Goal: Task Accomplishment & Management: Manage account settings

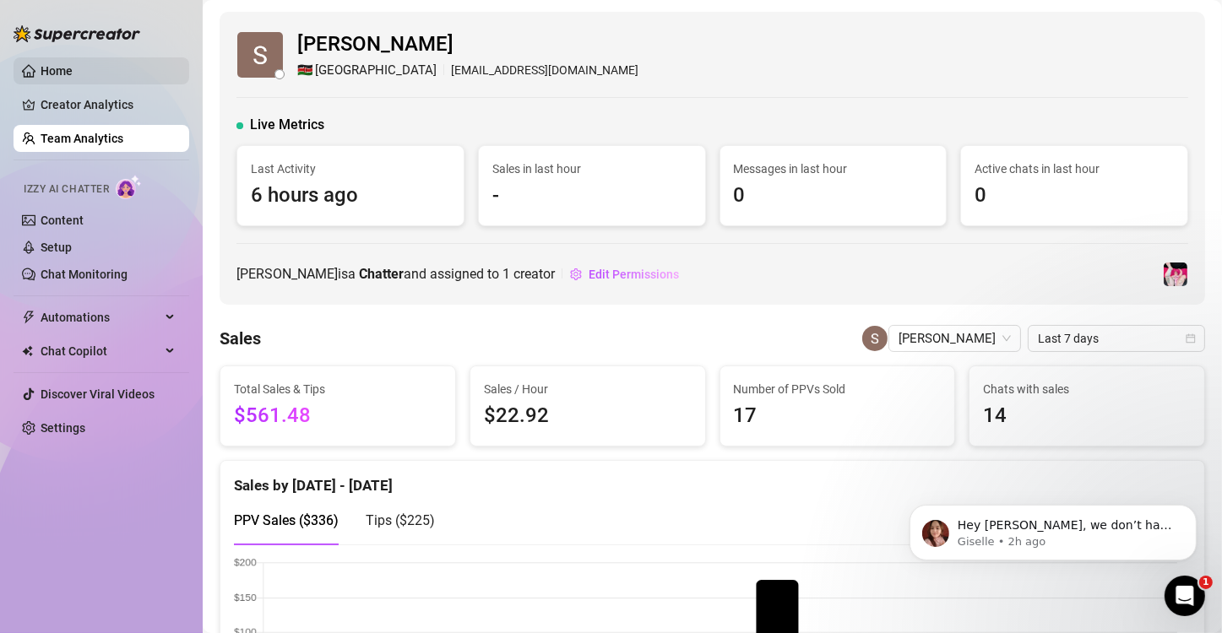
click at [63, 64] on link "Home" at bounding box center [57, 71] width 32 height 14
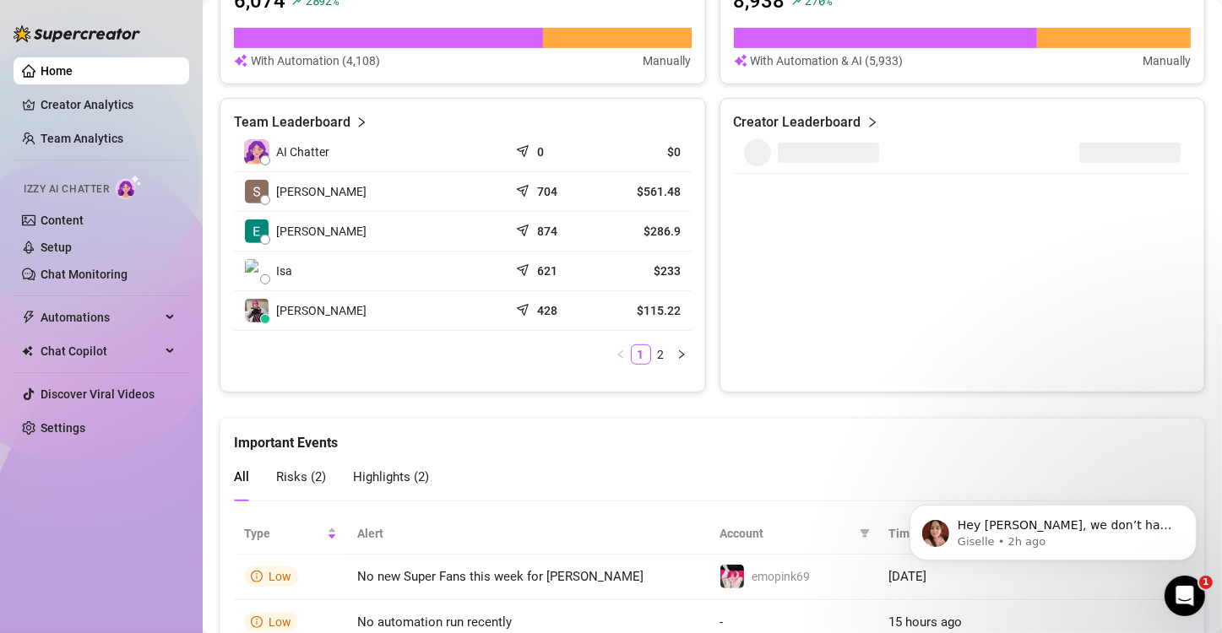
scroll to position [891, 0]
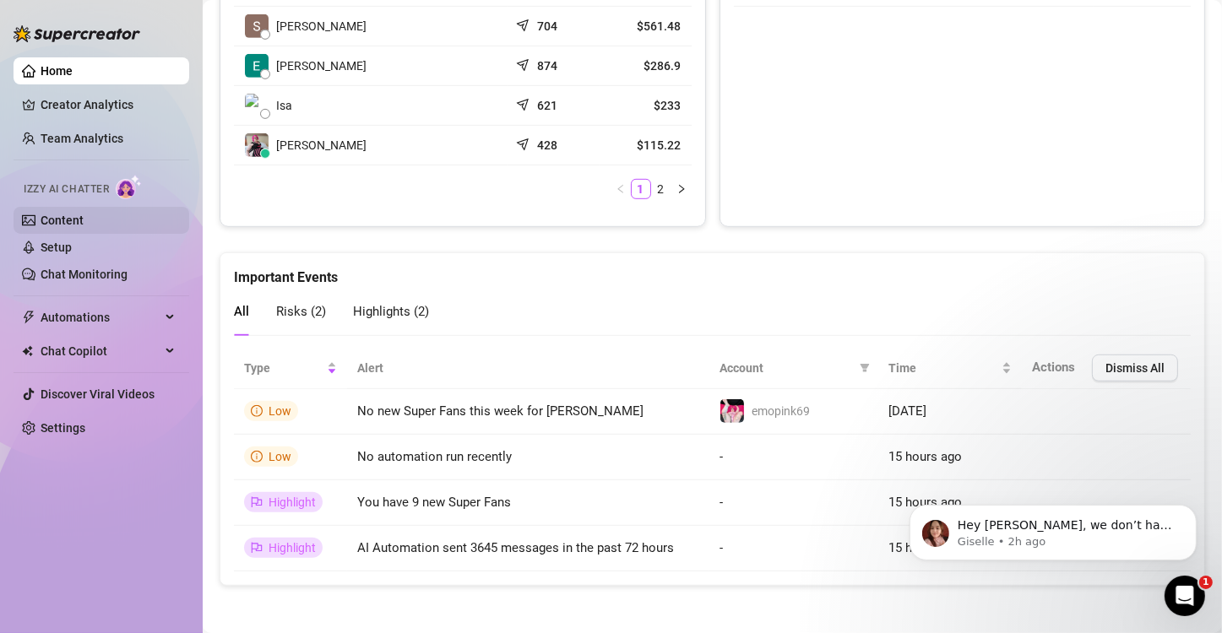
click at [84, 214] on link "Content" at bounding box center [62, 221] width 43 height 14
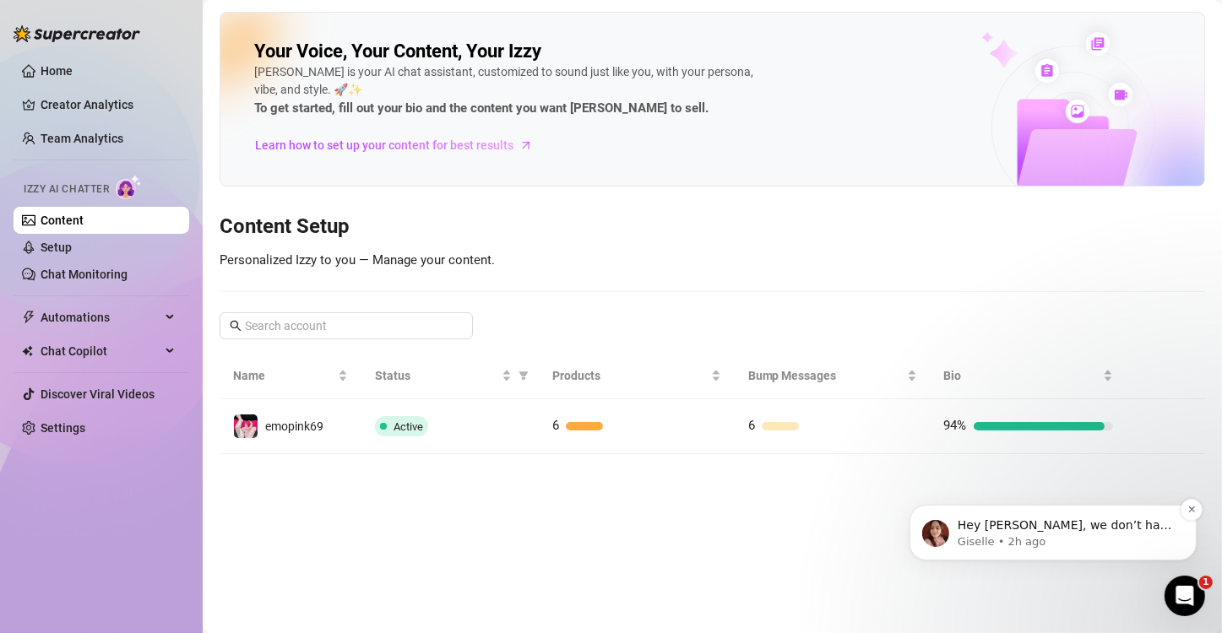
click at [606, 535] on p "Giselle • 2h ago" at bounding box center [1066, 541] width 218 height 15
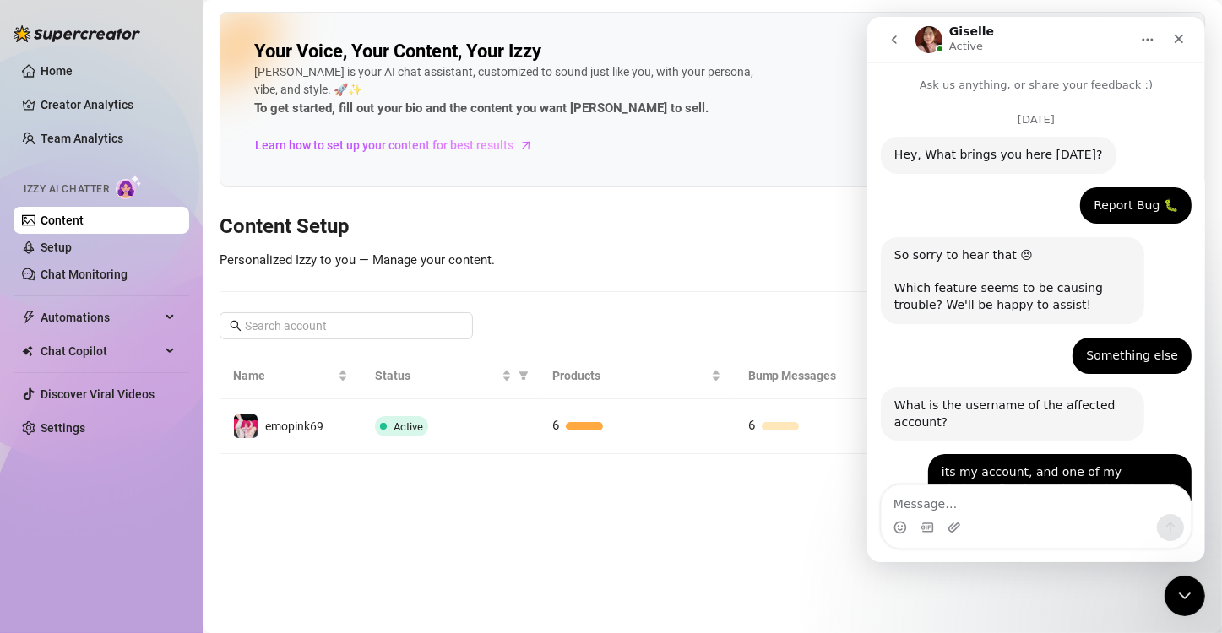
scroll to position [2207, 0]
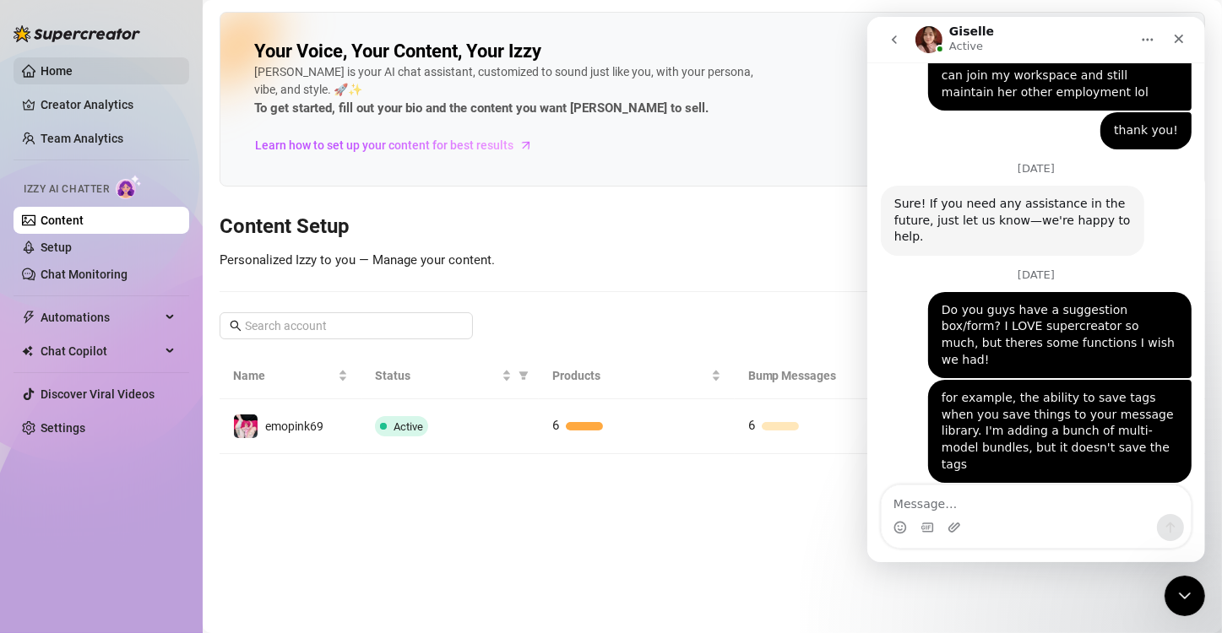
click at [73, 64] on link "Home" at bounding box center [57, 71] width 32 height 14
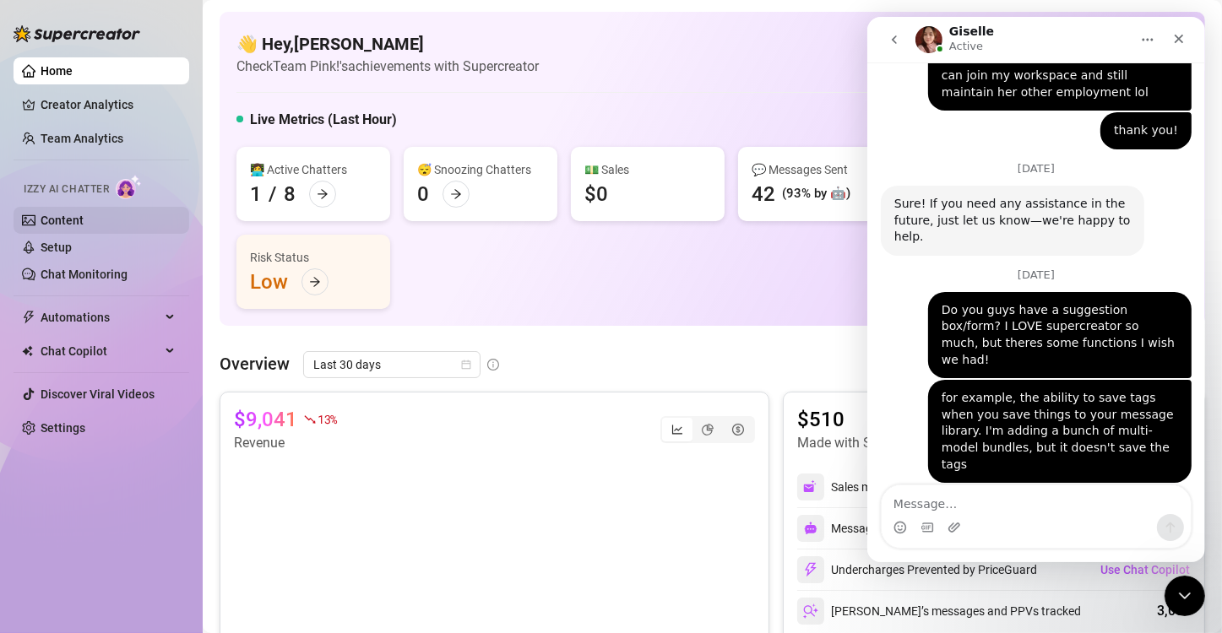
click at [81, 224] on link "Content" at bounding box center [62, 221] width 43 height 14
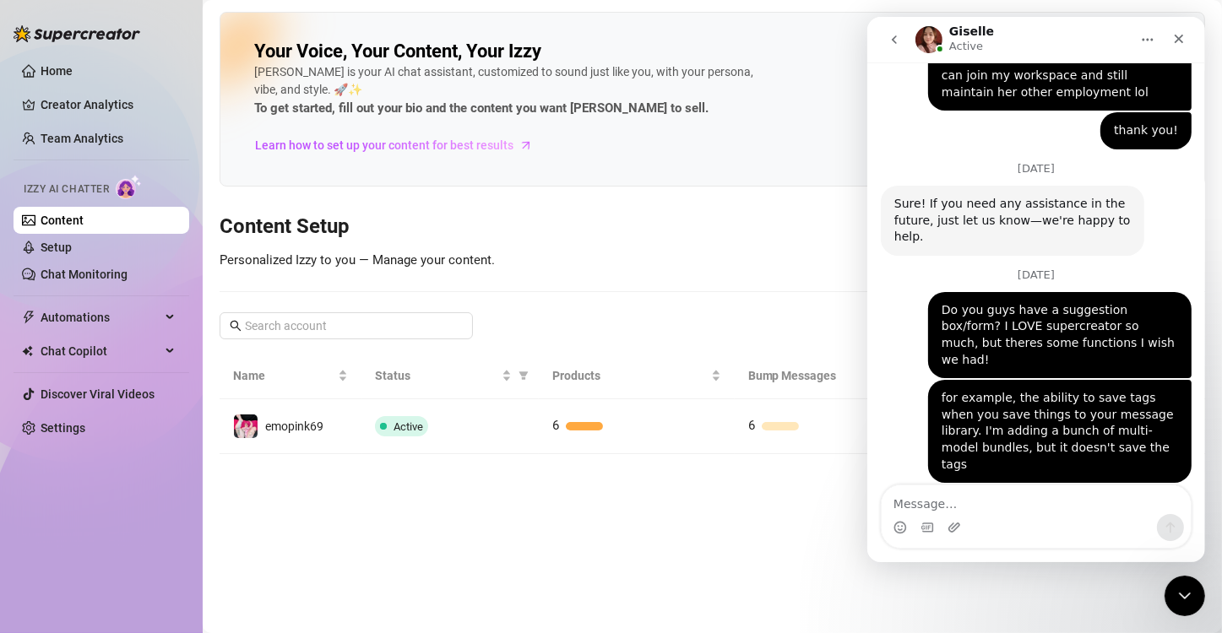
click at [606, 41] on icon "go back" at bounding box center [894, 40] width 14 height 14
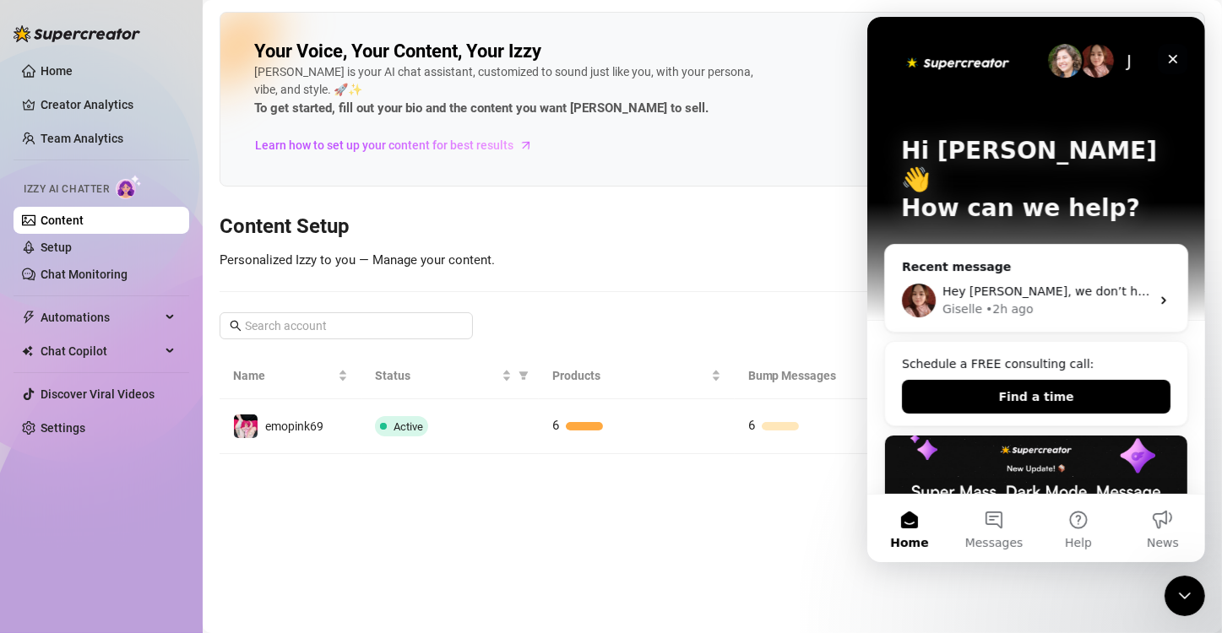
click at [606, 57] on icon "Close" at bounding box center [1172, 59] width 14 height 14
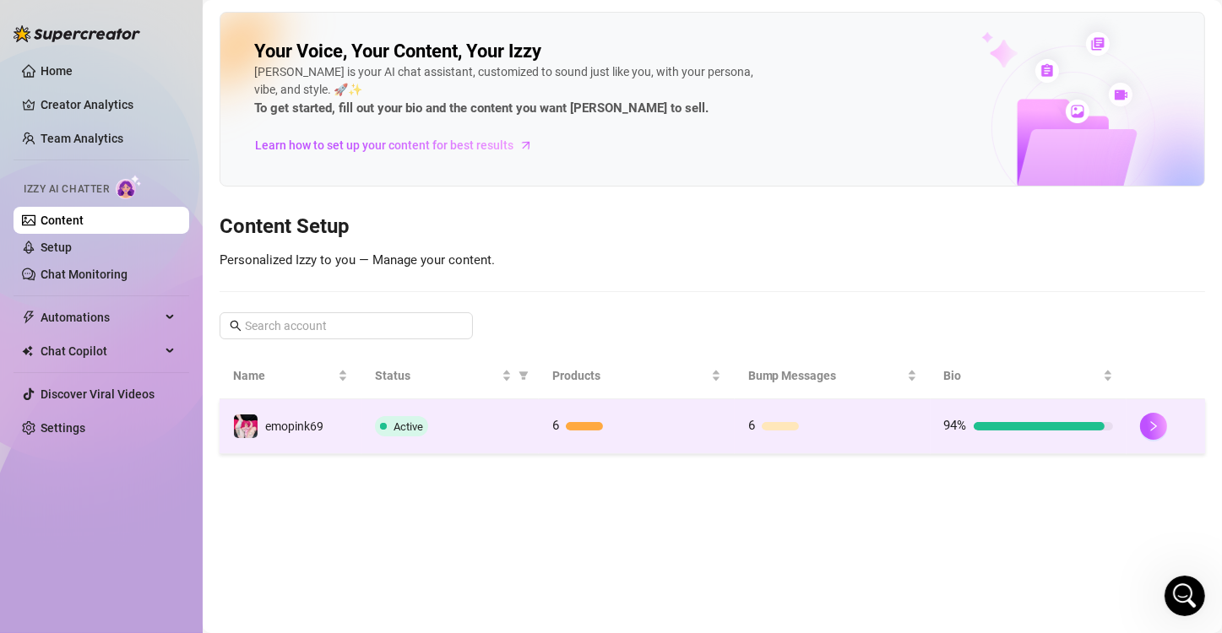
click at [606, 426] on div at bounding box center [1039, 426] width 131 height 8
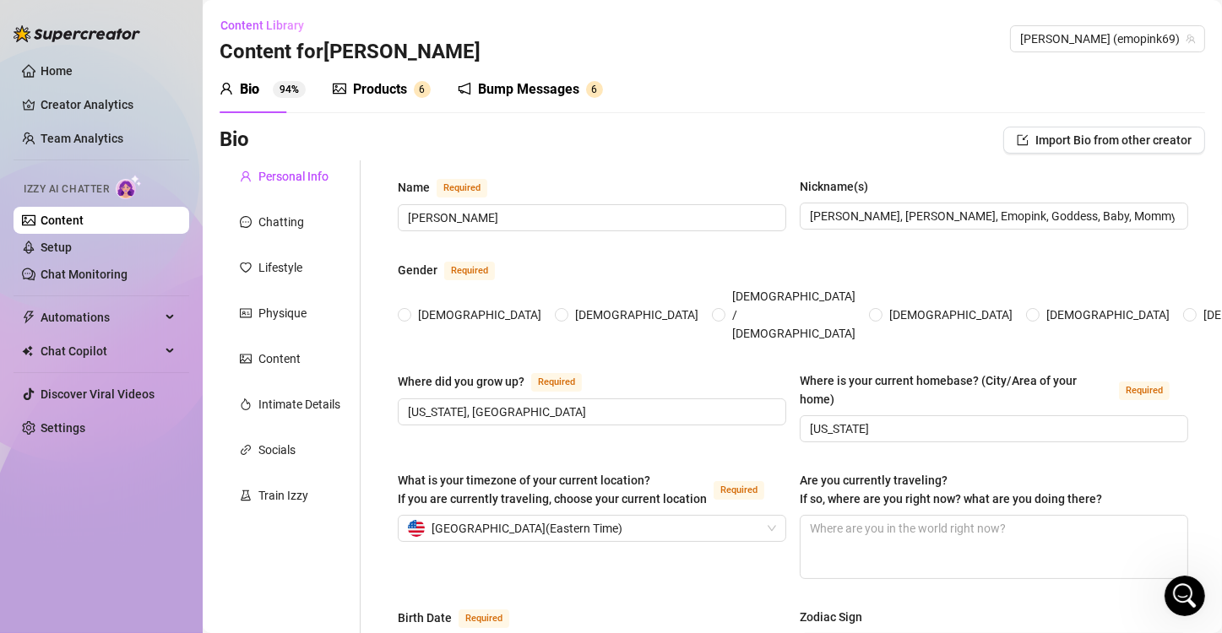
radio input "true"
type input "[DATE]"
click at [518, 88] on div "Bump Messages" at bounding box center [528, 89] width 101 height 20
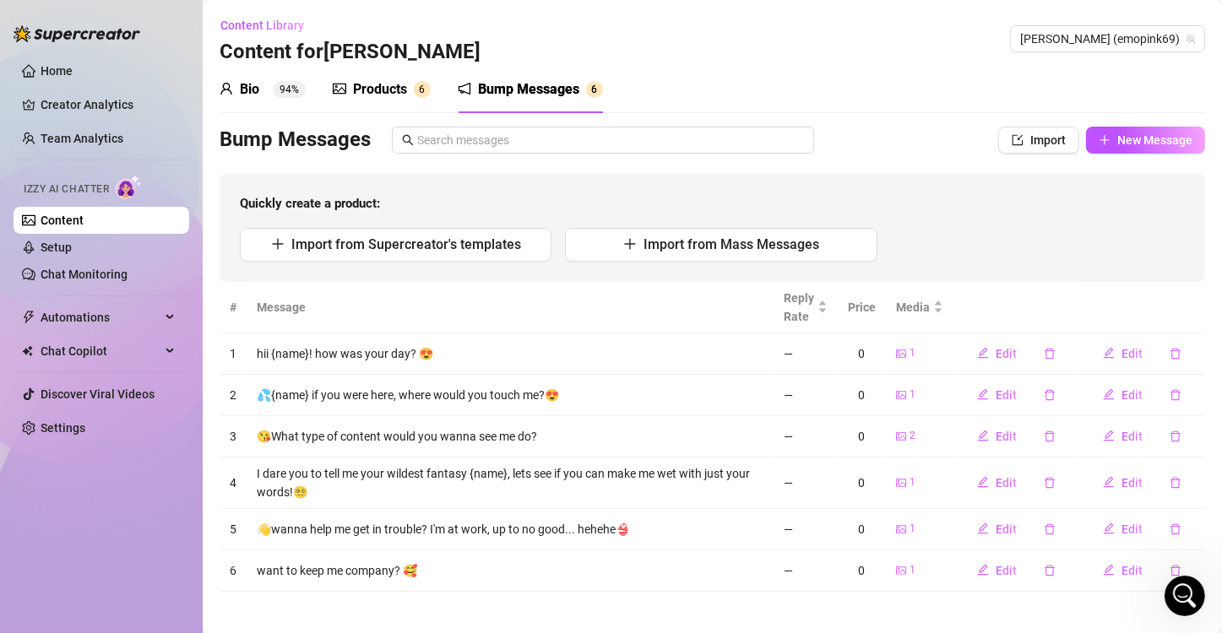
click at [372, 87] on div "Products" at bounding box center [380, 89] width 54 height 20
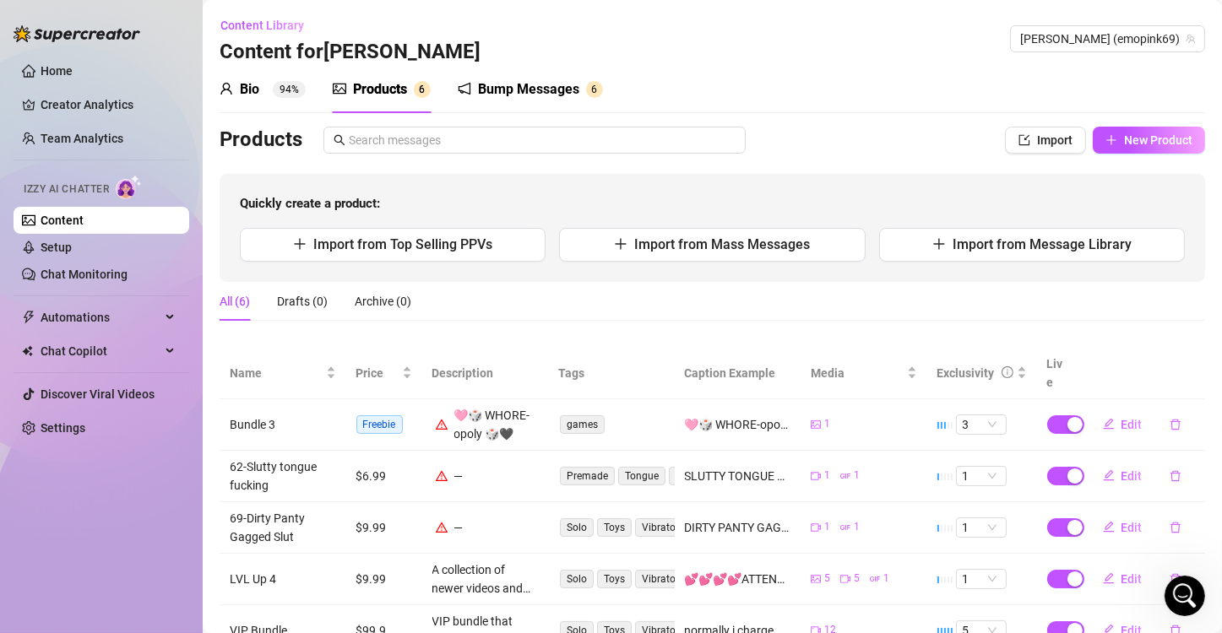
scroll to position [105, 0]
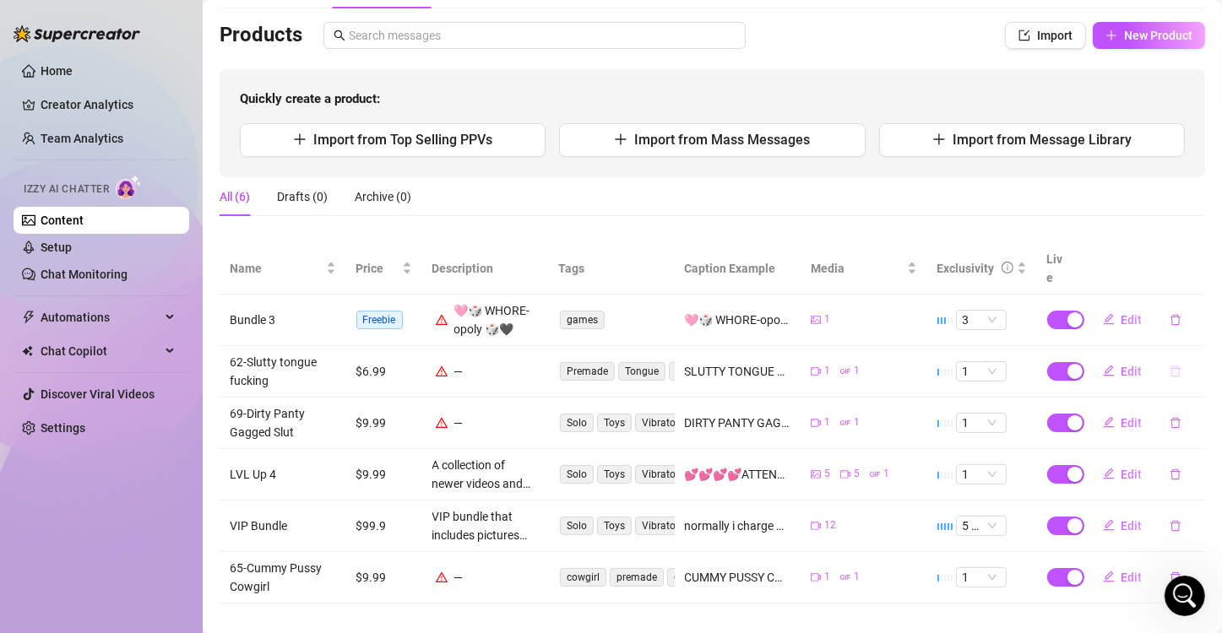
click at [606, 366] on icon "delete" at bounding box center [1176, 372] width 12 height 12
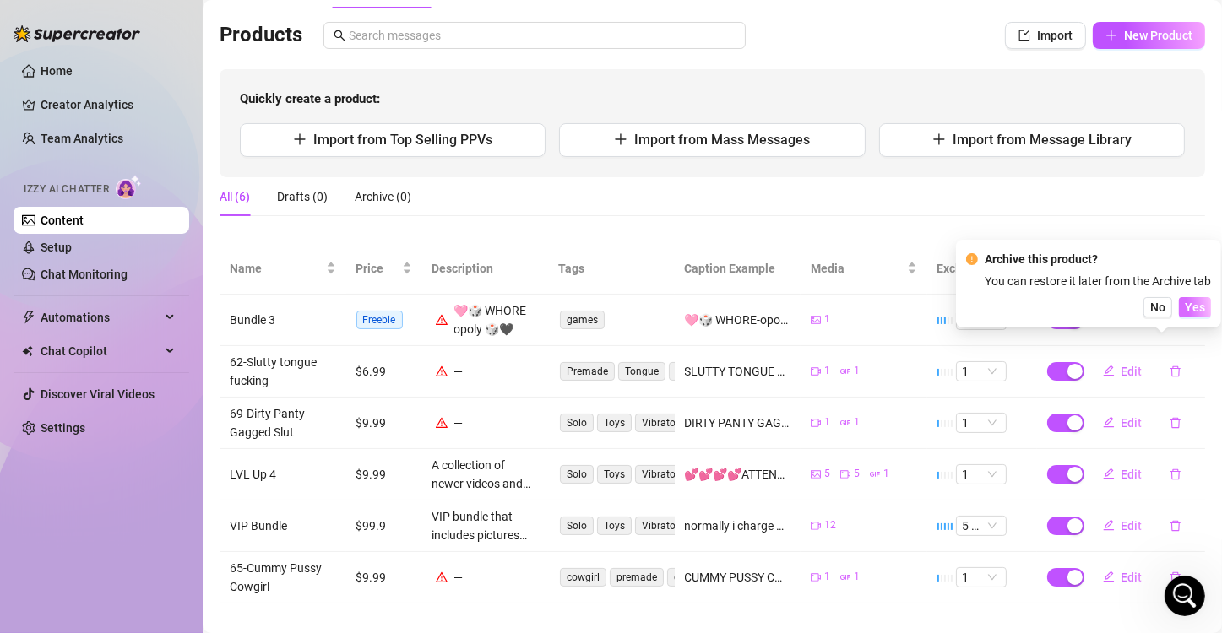
click at [606, 304] on span "Yes" at bounding box center [1195, 308] width 20 height 14
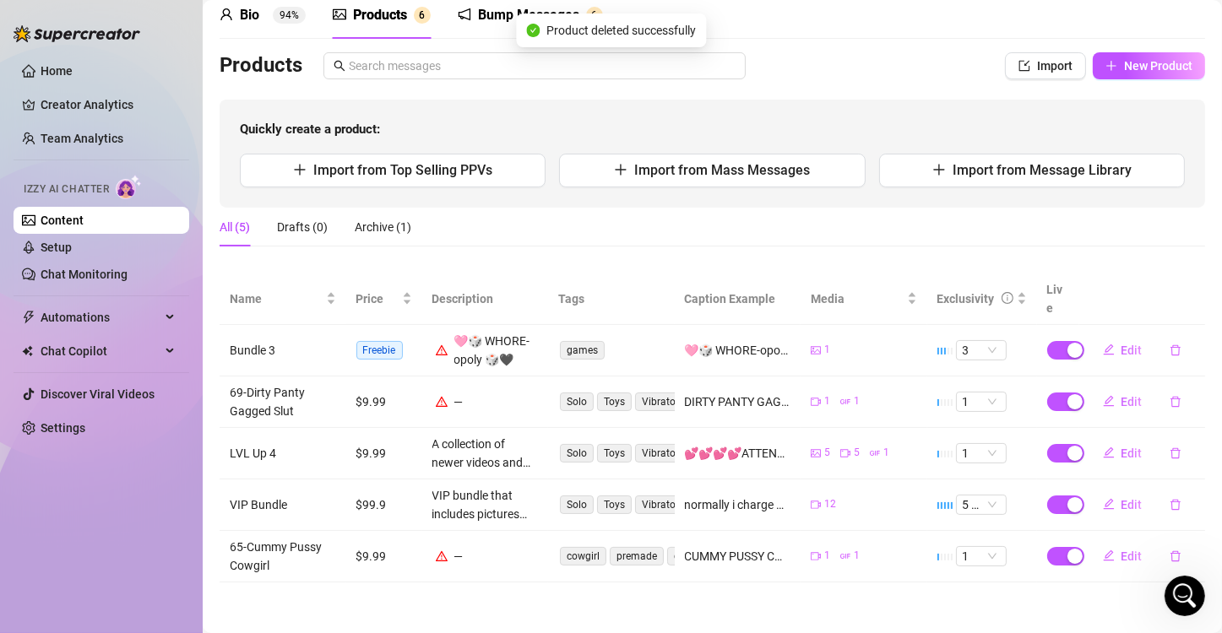
scroll to position [54, 0]
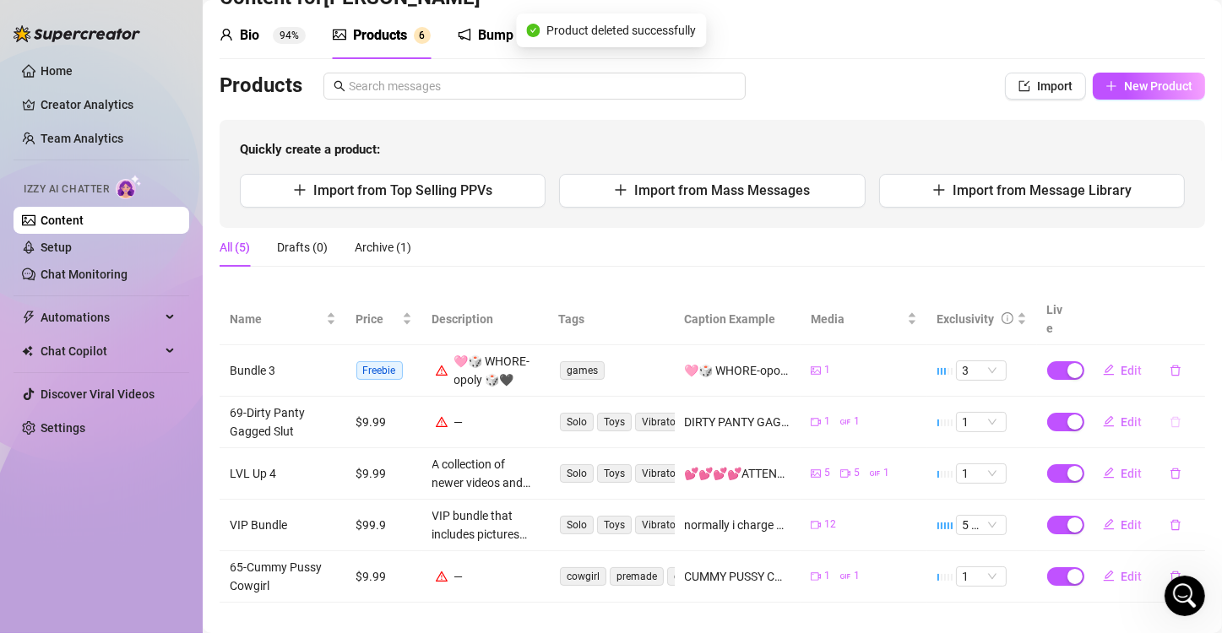
click at [606, 416] on icon "delete" at bounding box center [1176, 422] width 12 height 12
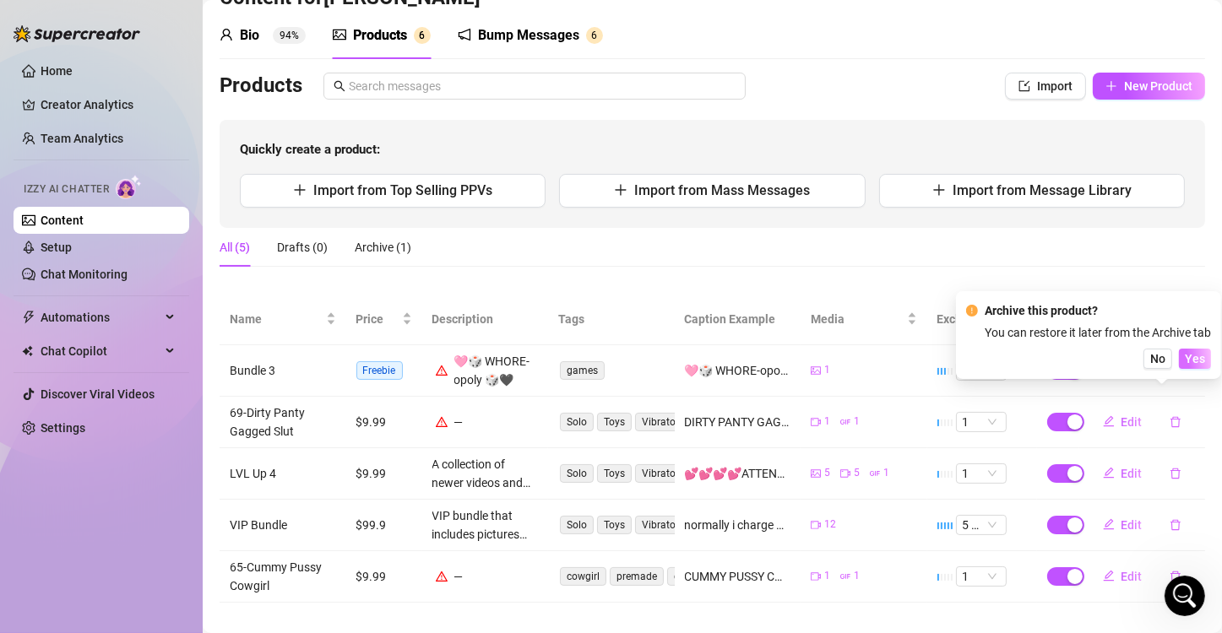
click at [606, 358] on span "Yes" at bounding box center [1195, 359] width 20 height 14
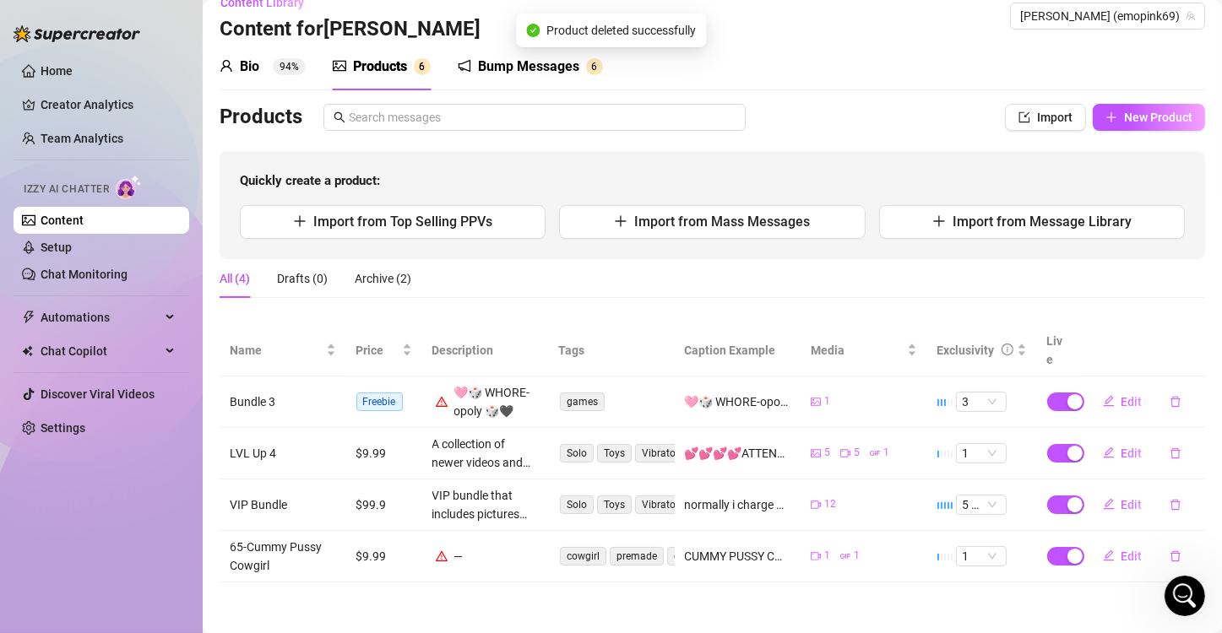
scroll to position [3, 0]
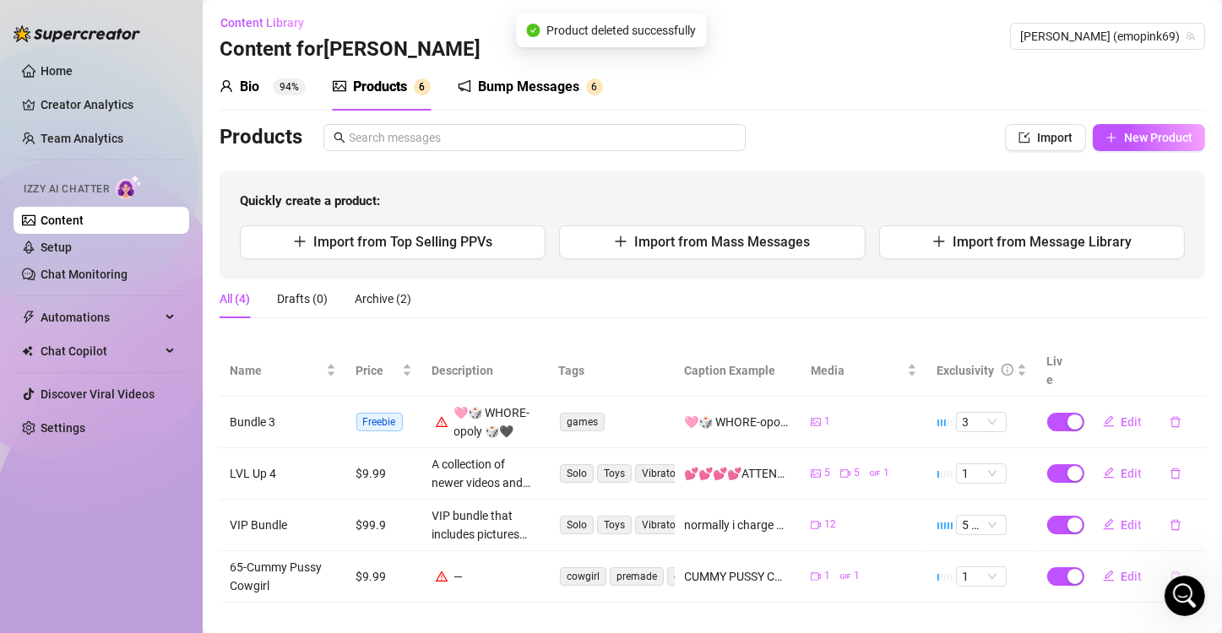
click at [606, 571] on icon "delete" at bounding box center [1175, 576] width 10 height 11
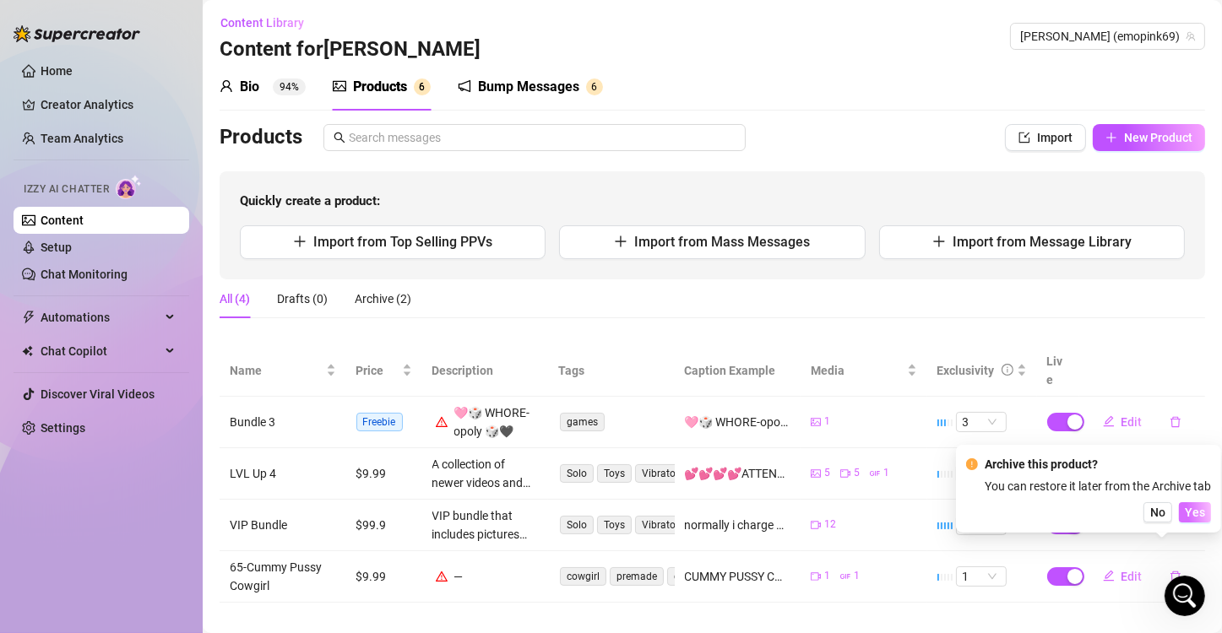
click at [606, 508] on span "Yes" at bounding box center [1195, 513] width 20 height 14
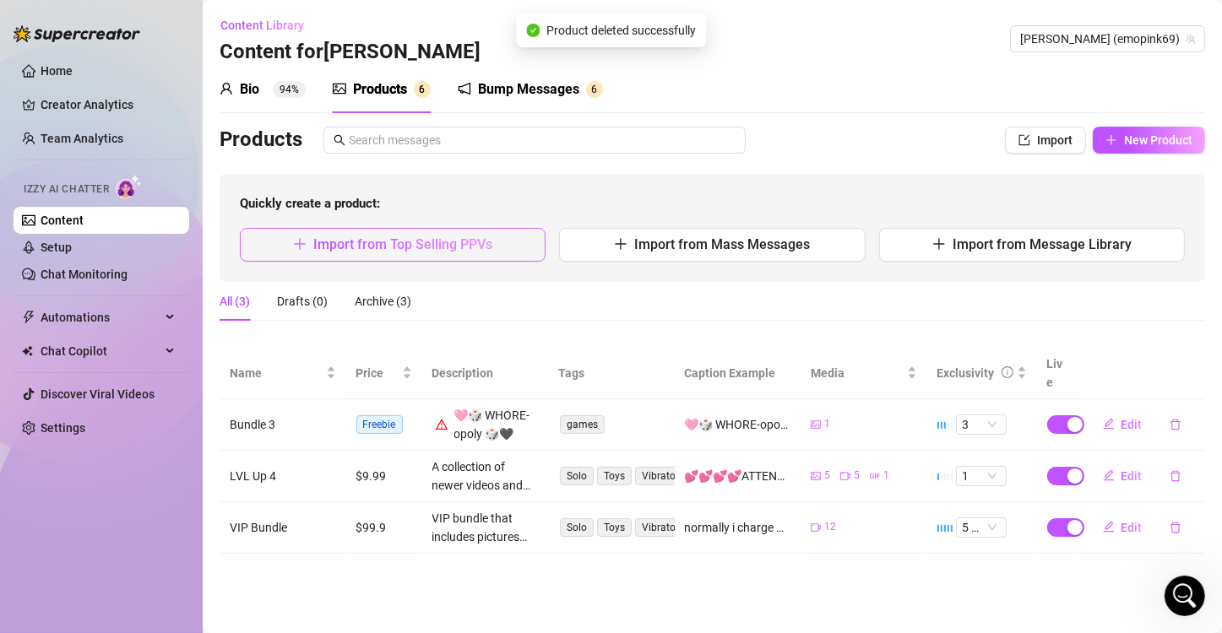
scroll to position [0, 0]
click at [263, 405] on td "Bundle 3" at bounding box center [283, 425] width 127 height 52
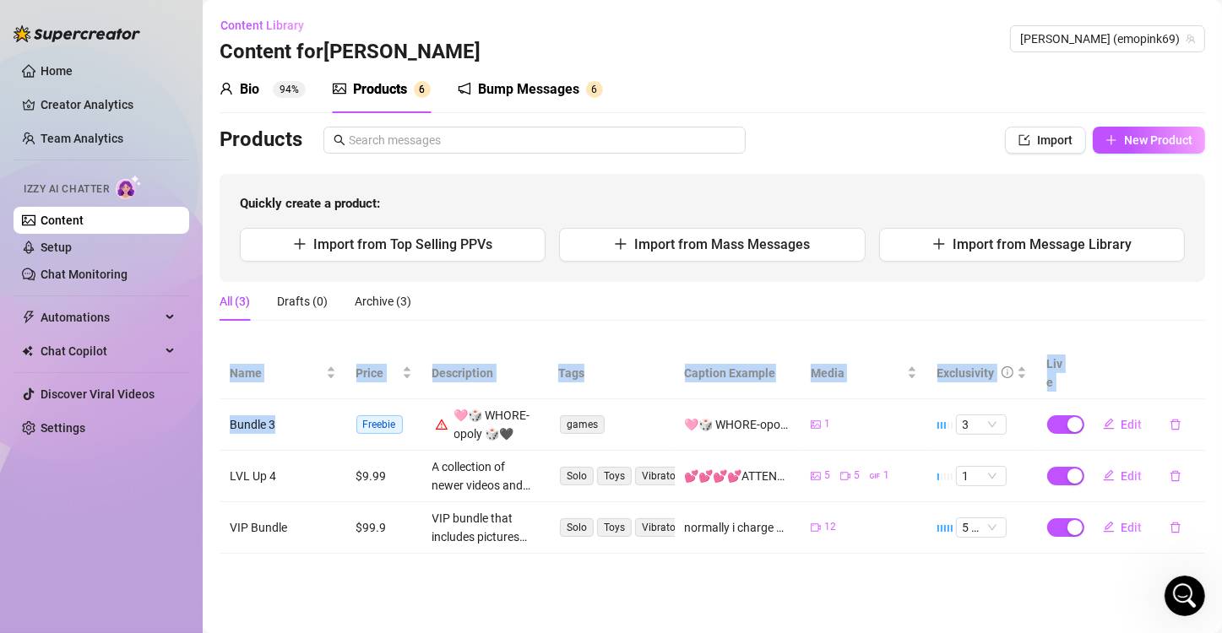
drag, startPoint x: 273, startPoint y: 405, endPoint x: 189, endPoint y: 394, distance: 84.4
click at [189, 394] on div "Home Creator Analytics Team Analytics Izzy AI Chatter Content Setup Chat Monito…" at bounding box center [611, 316] width 1222 height 633
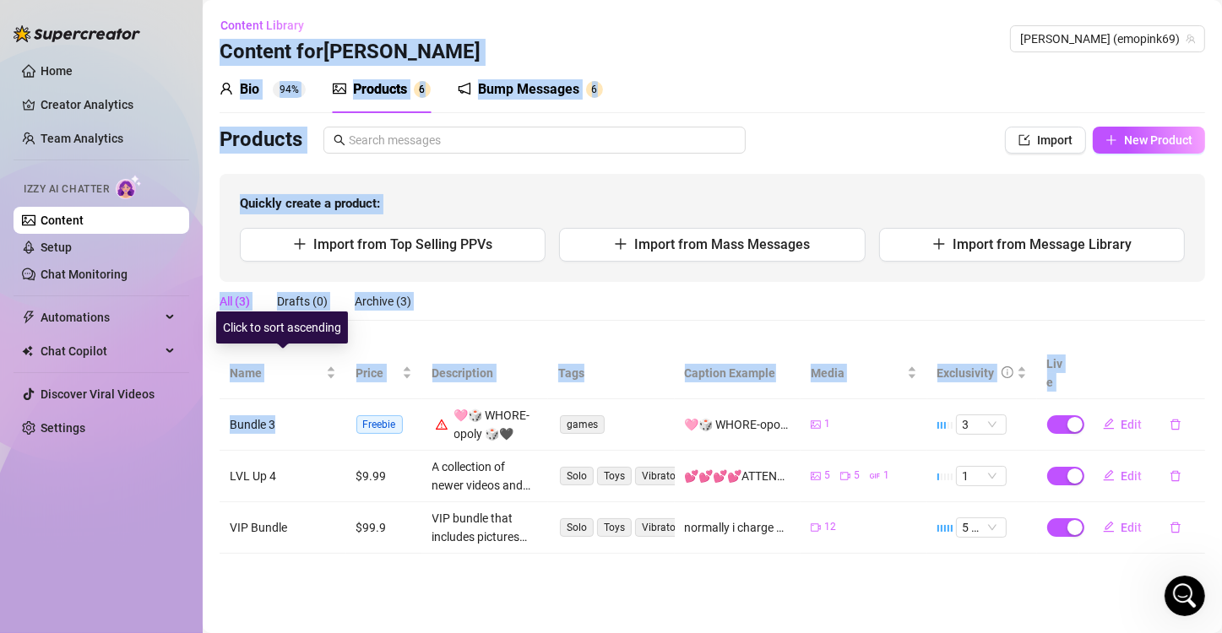
click at [263, 399] on td "Bundle 3" at bounding box center [283, 425] width 127 height 52
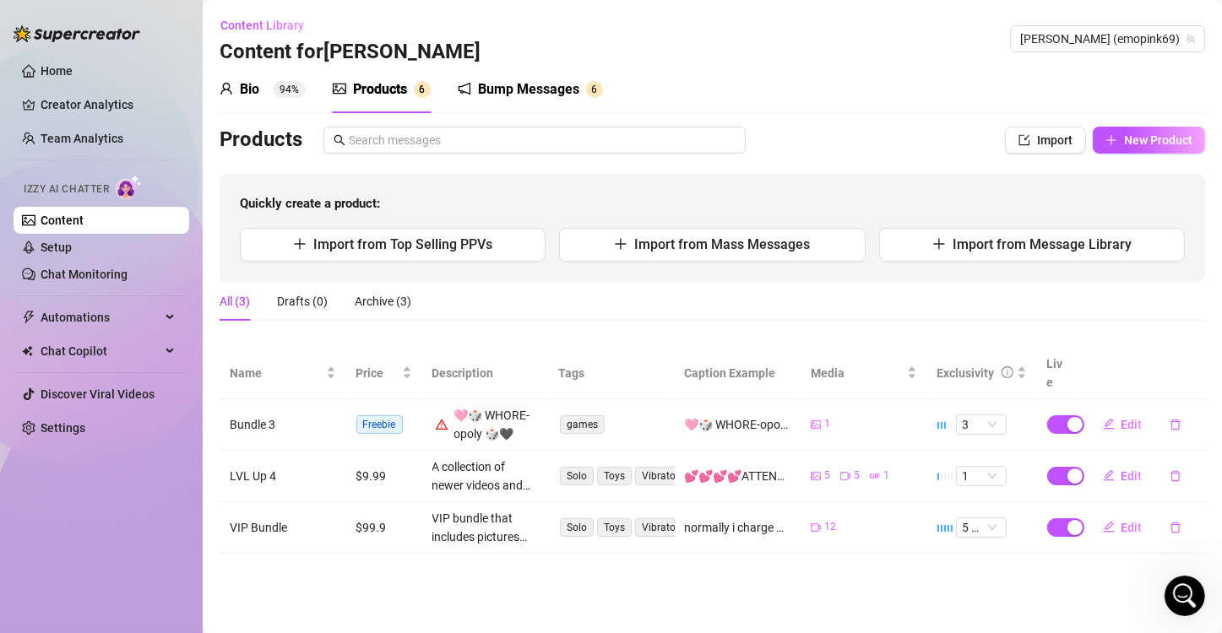
click at [273, 409] on td "Bundle 3" at bounding box center [283, 425] width 127 height 52
click at [249, 410] on td "Bundle 3" at bounding box center [283, 425] width 127 height 52
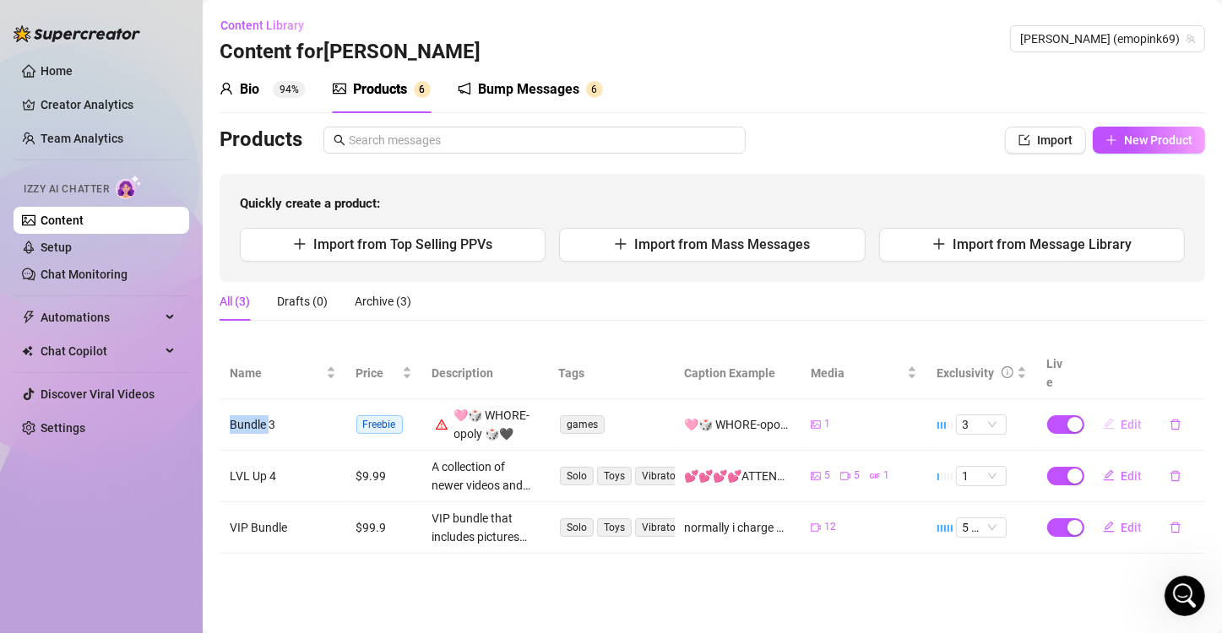
click at [606, 419] on button "Edit" at bounding box center [1122, 424] width 67 height 27
type textarea "🩷🎲 WHORE-opoly 🎲🖤 Only my best prizes!! Wanna try it now? 🎲One roll: $15 🎲Three…"
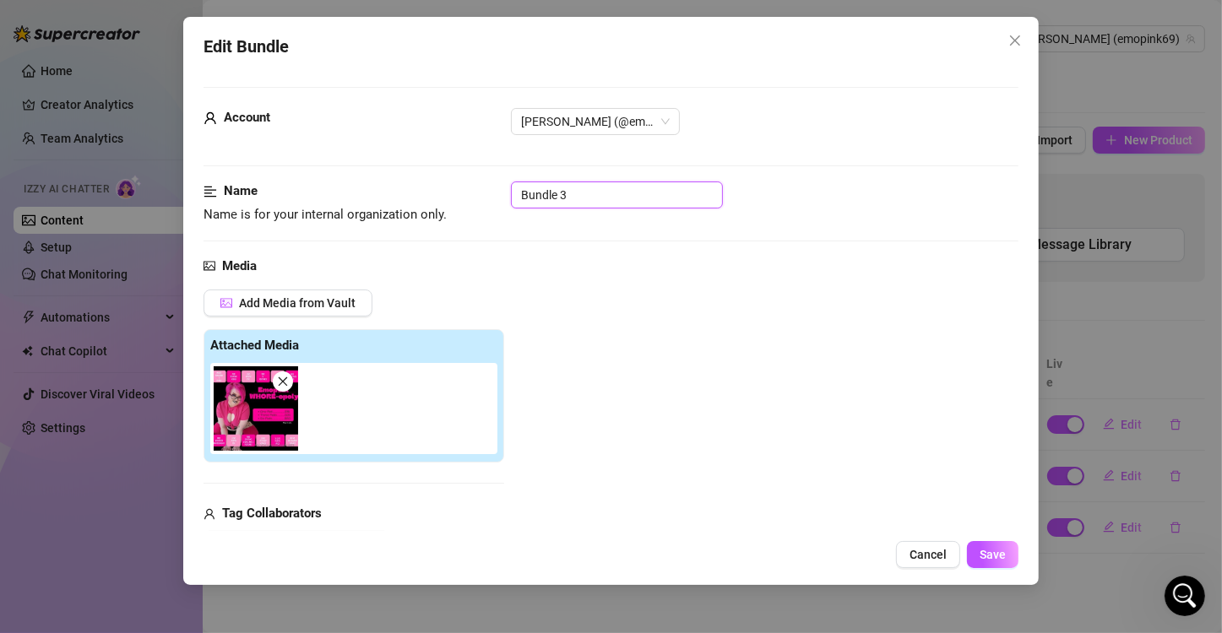
drag, startPoint x: 614, startPoint y: 198, endPoint x: 381, endPoint y: 210, distance: 233.4
click at [381, 210] on div "Name Name is for your internal organization only. Bundle 3" at bounding box center [611, 203] width 815 height 43
type input "Whoreopoly"
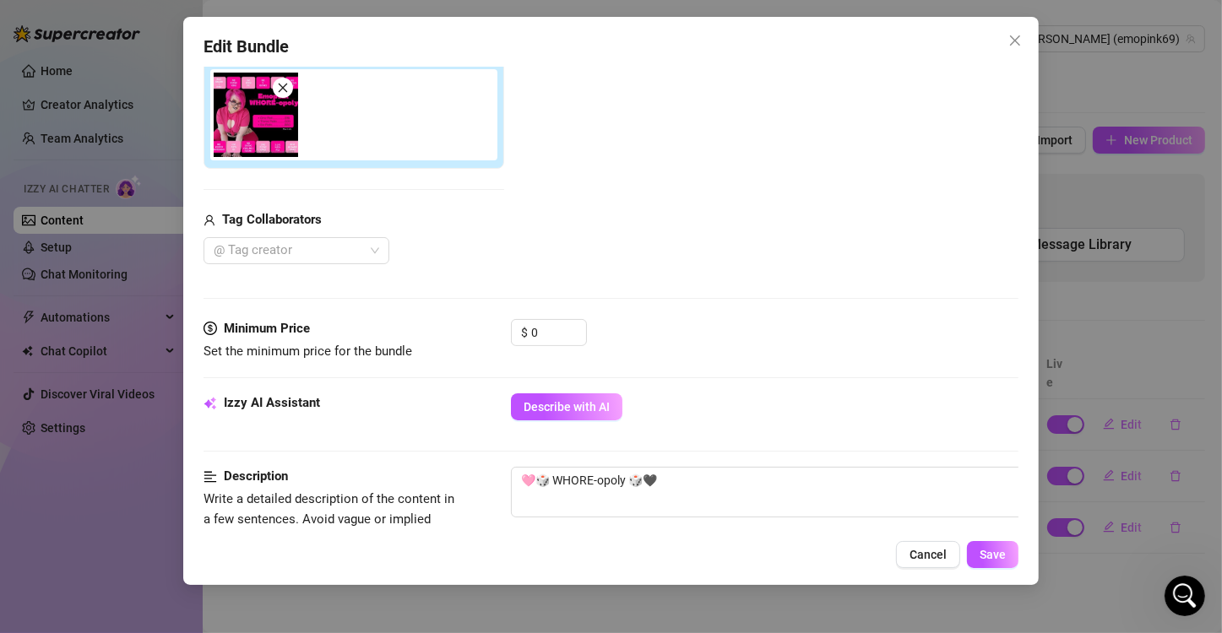
scroll to position [296, 0]
click at [606, 541] on button "Save" at bounding box center [993, 554] width 52 height 27
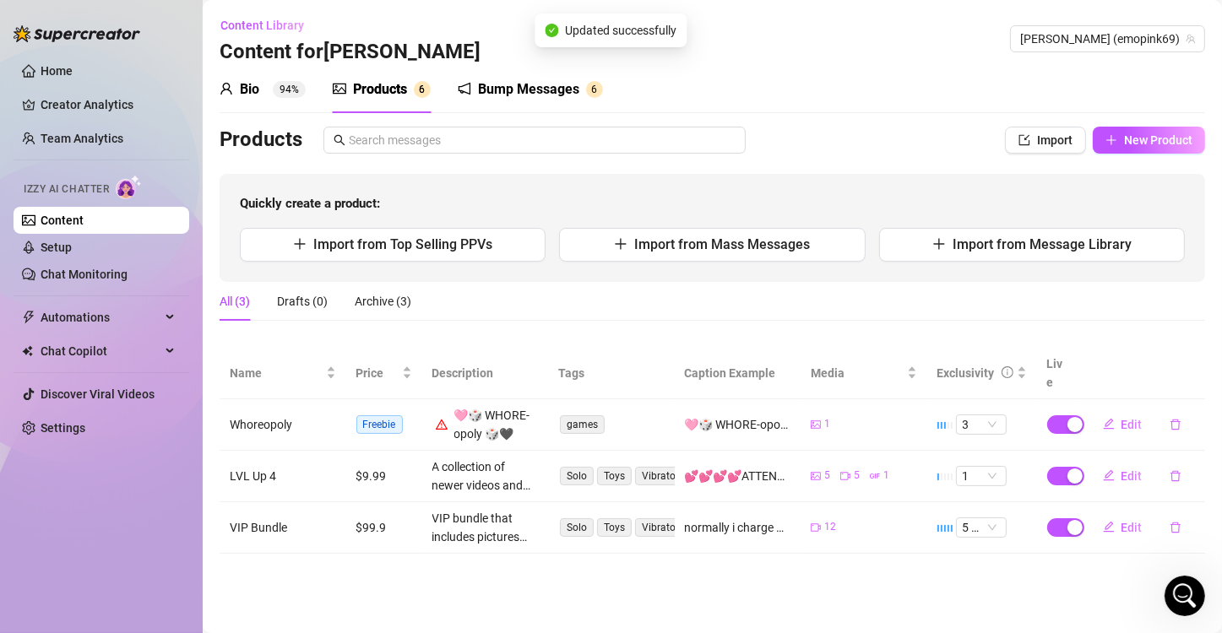
click at [497, 85] on div "Bump Messages" at bounding box center [528, 89] width 101 height 20
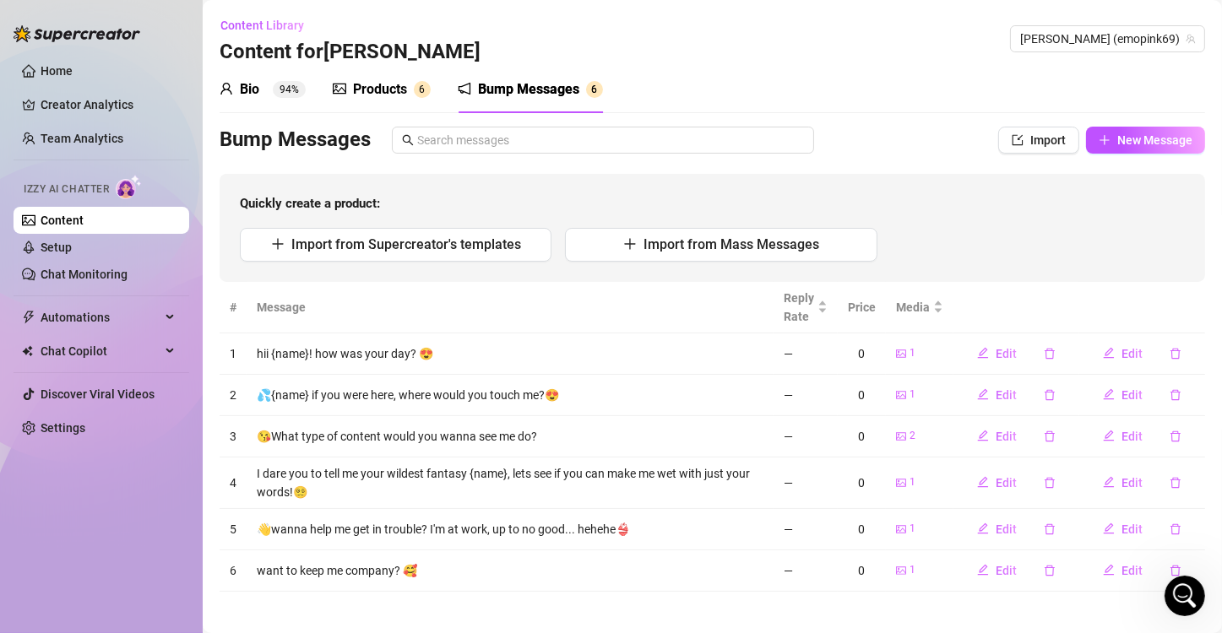
click at [350, 84] on div "Products 6" at bounding box center [382, 89] width 98 height 20
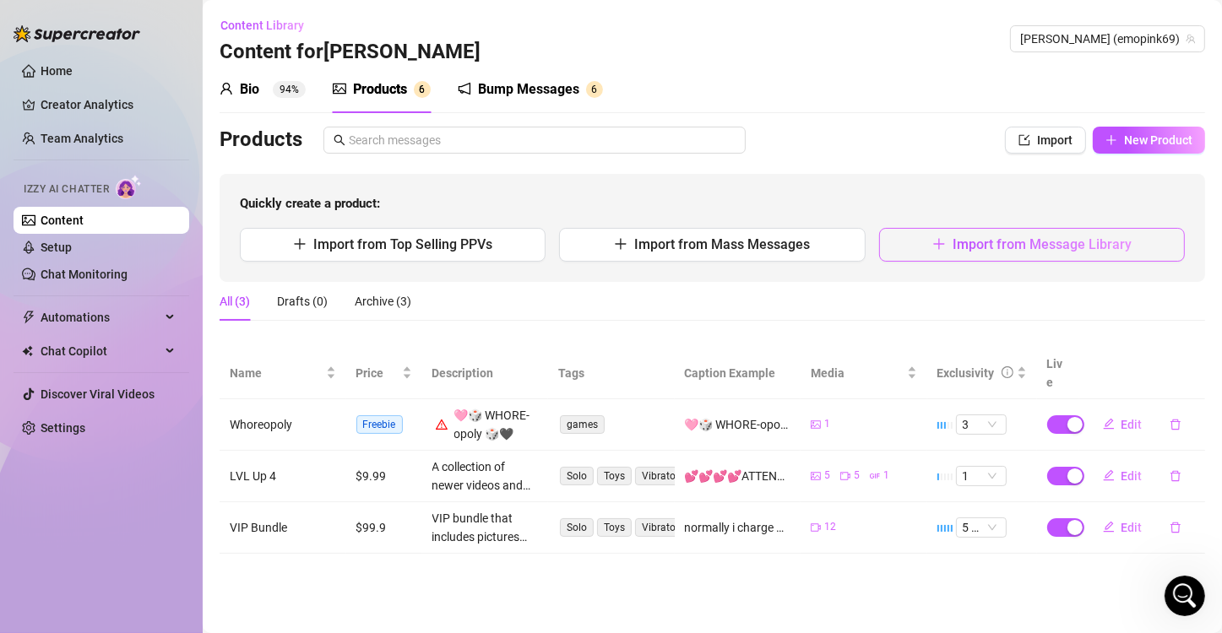
click at [606, 233] on button "Import from Message Library" at bounding box center [1032, 245] width 306 height 34
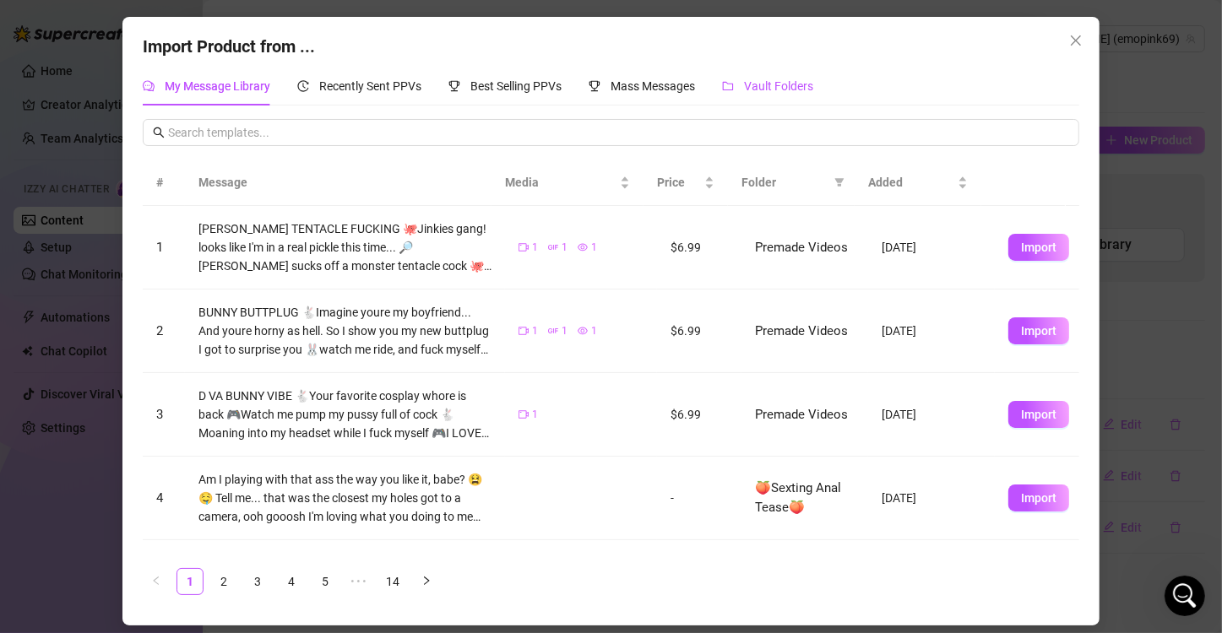
click at [606, 94] on div "Vault Folders" at bounding box center [767, 86] width 91 height 19
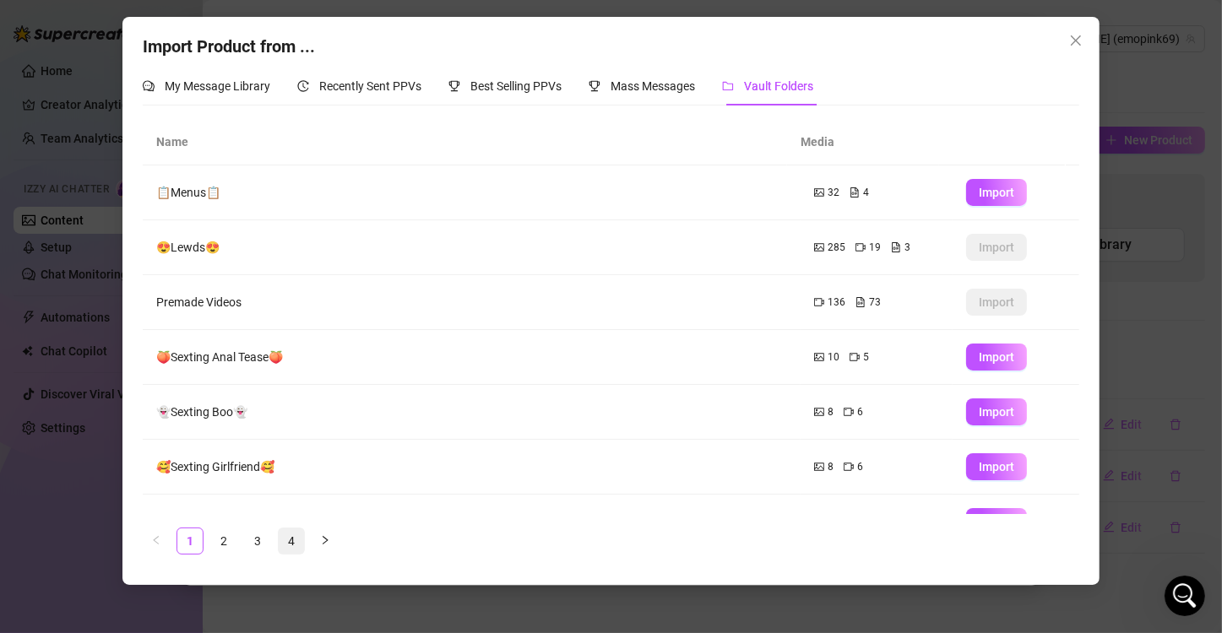
click at [300, 544] on link "4" at bounding box center [291, 541] width 25 height 25
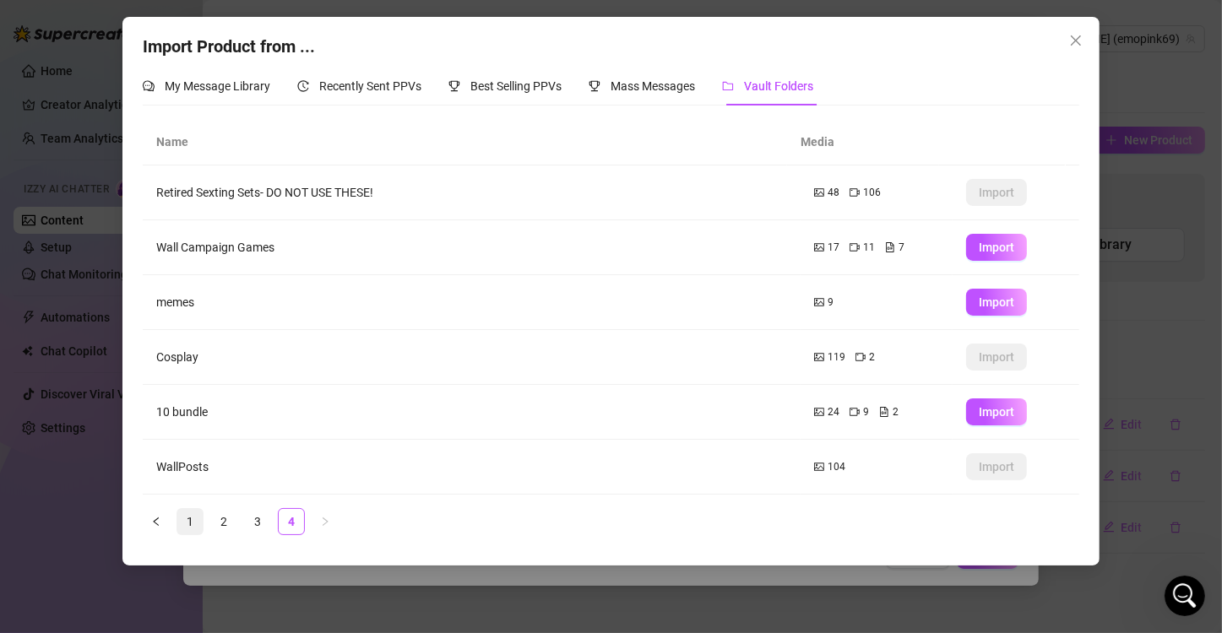
click at [182, 520] on link "1" at bounding box center [189, 521] width 25 height 25
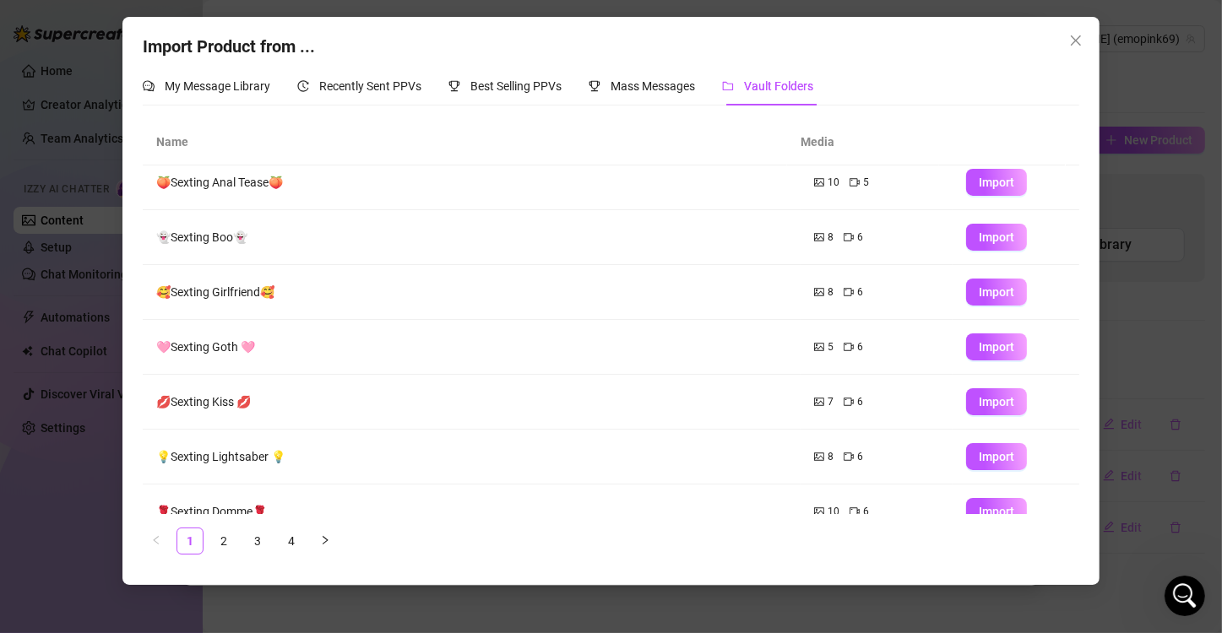
scroll to position [198, 0]
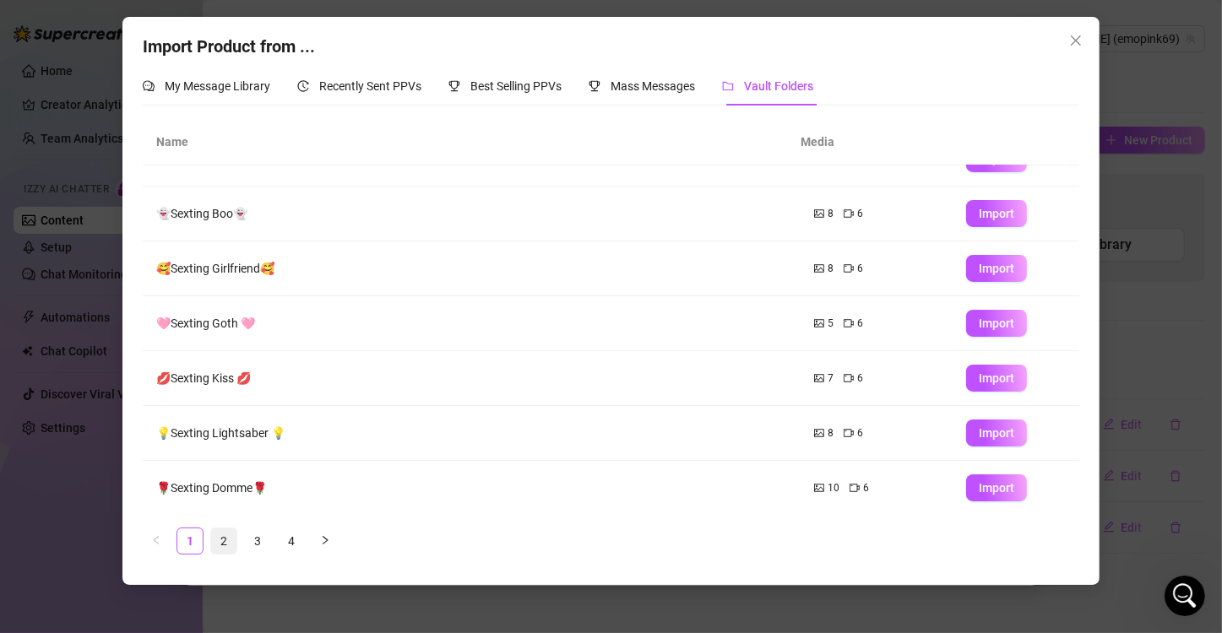
click at [217, 535] on link "2" at bounding box center [223, 541] width 25 height 25
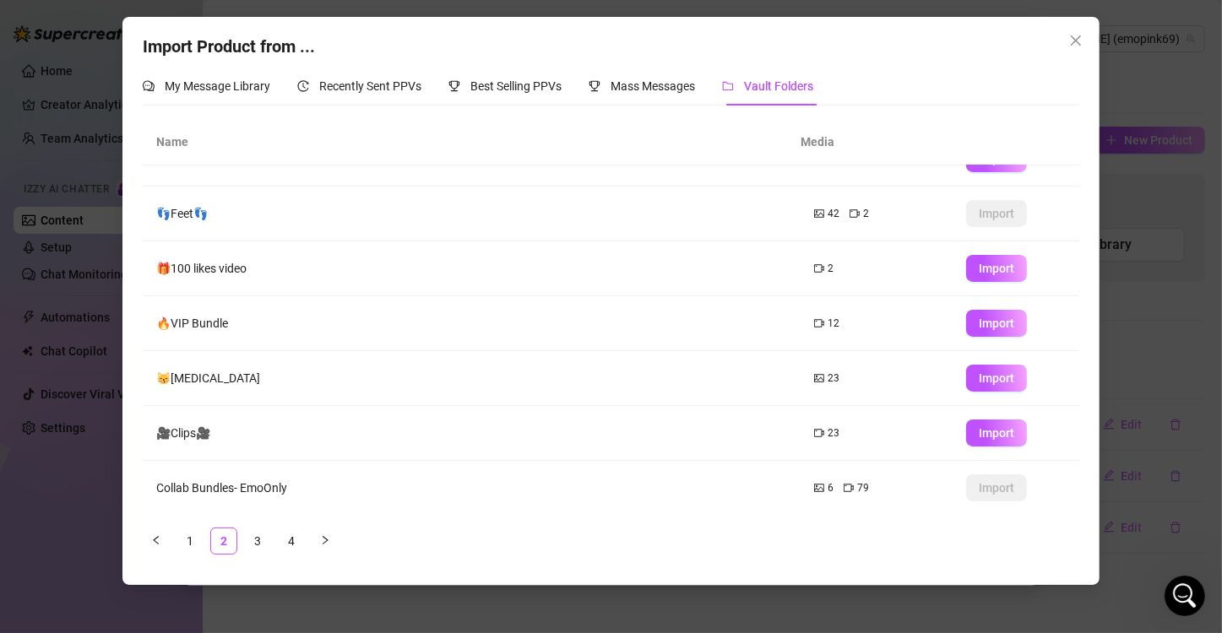
click at [606, 481] on div "6 79" at bounding box center [876, 489] width 125 height 16
click at [606, 189] on div "Import Product from ... My Message Library Recently Sent PPVs Best Selling PPVs…" at bounding box center [611, 316] width 1222 height 633
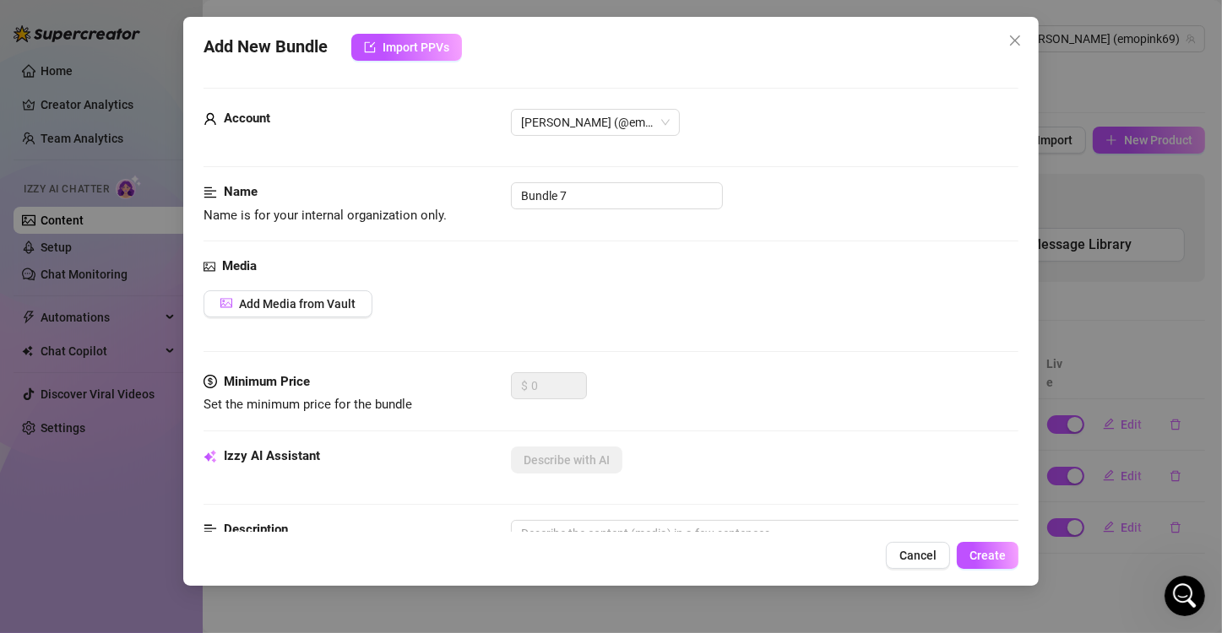
click at [606, 160] on div "Add New Bundle Import PPVs Account [PERSON_NAME] (@emopink69) Name Name is for …" at bounding box center [611, 316] width 1222 height 633
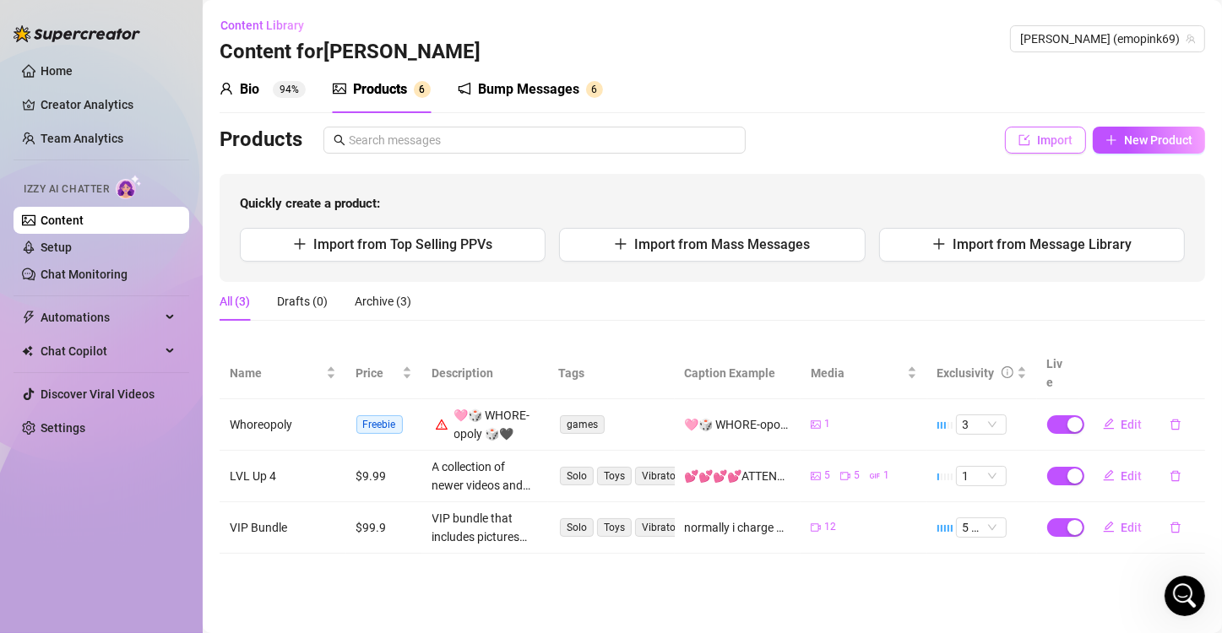
click at [606, 141] on span "Import" at bounding box center [1054, 140] width 35 height 14
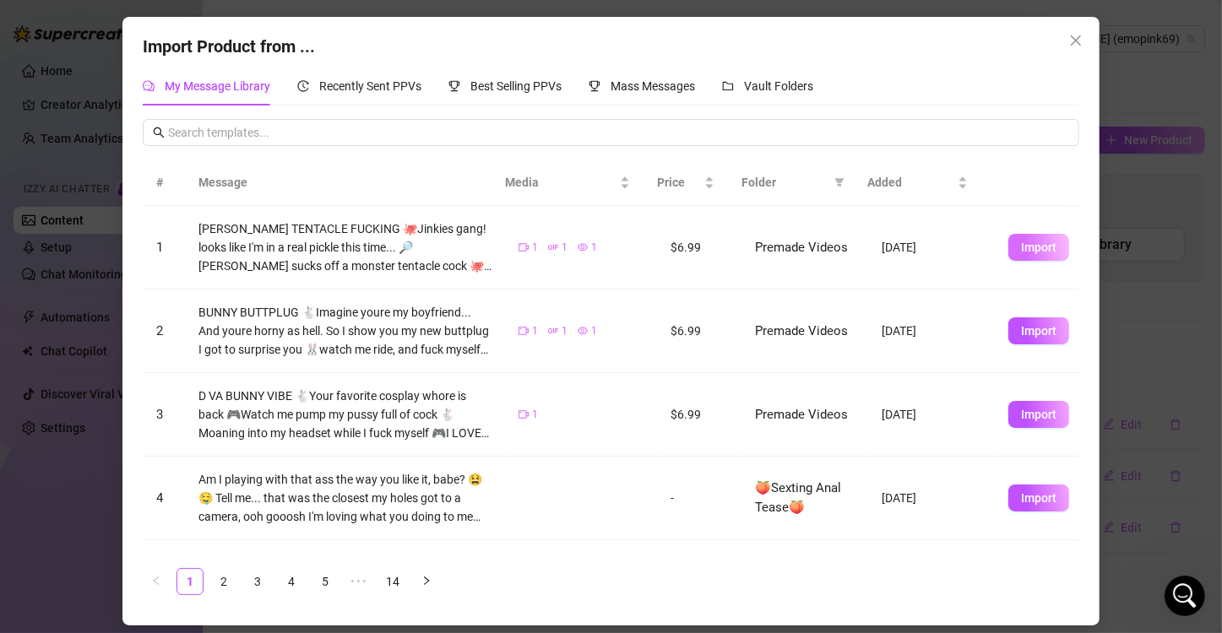
click at [606, 242] on span "Import" at bounding box center [1038, 248] width 35 height 14
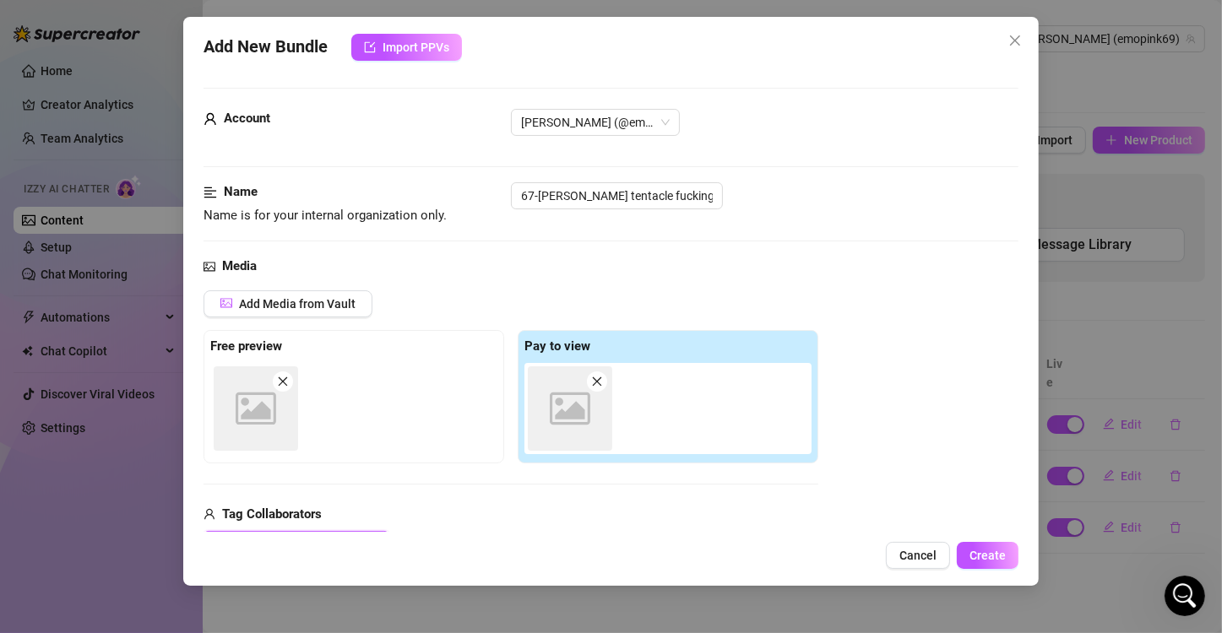
type textarea "[PERSON_NAME] TENTACLE FUCKING 🐙Jinkies gang! looks like I'm in a real pickle t…"
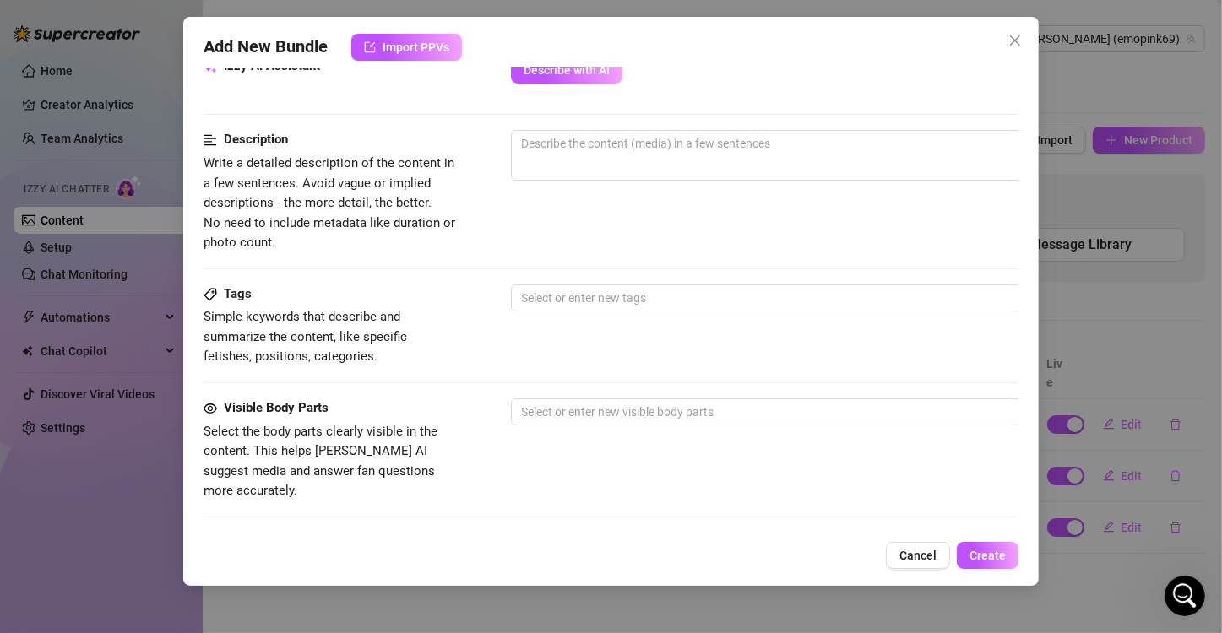
scroll to position [638, 0]
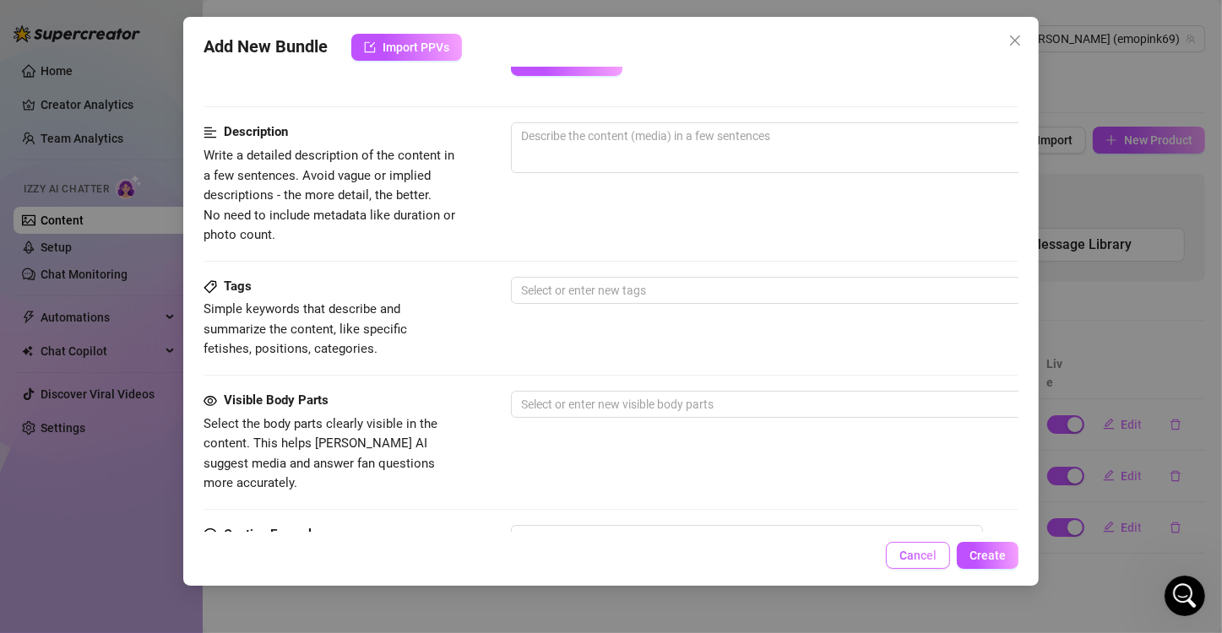
click at [606, 554] on span "Cancel" at bounding box center [917, 556] width 37 height 14
